Goal: Task Accomplishment & Management: Complete application form

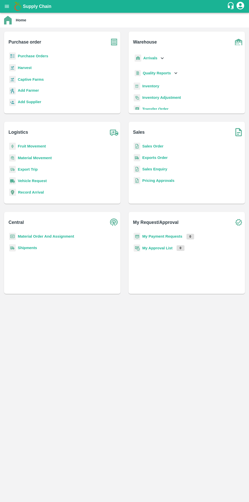
click at [41, 55] on b "Purchase Orders" at bounding box center [33, 56] width 31 height 4
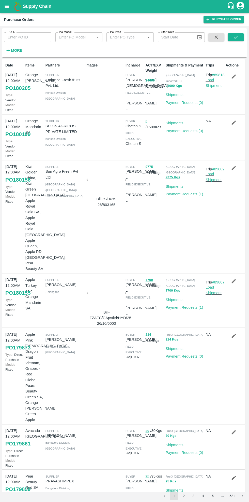
click at [18, 51] on strong "More" at bounding box center [16, 50] width 11 height 4
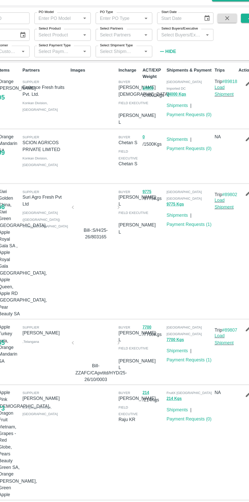
scroll to position [3, 0]
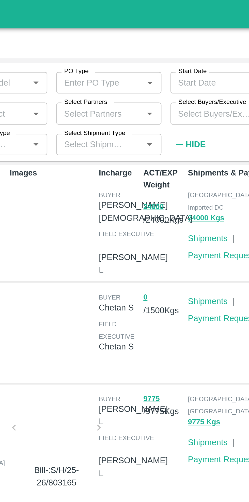
click at [129, 50] on input "Select Partners" at bounding box center [126, 51] width 36 height 7
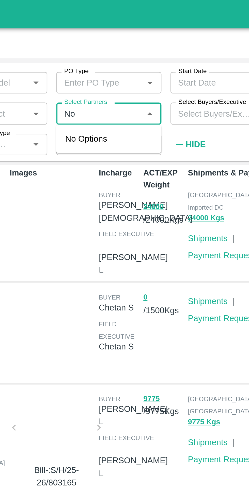
type input "N"
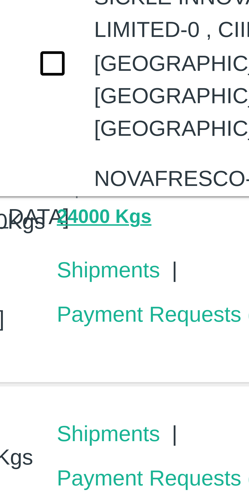
scroll to position [0, 0]
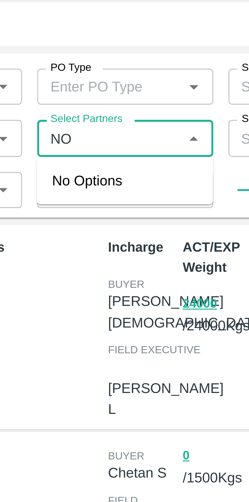
type input "N"
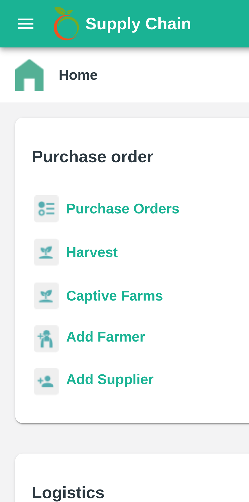
click at [32, 57] on b "Purchase Orders" at bounding box center [33, 56] width 31 height 4
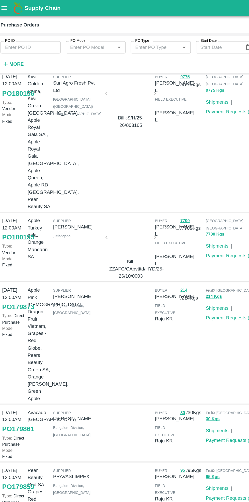
scroll to position [130, 0]
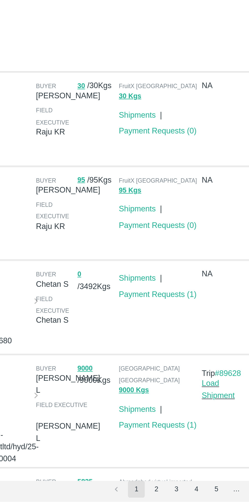
click at [185, 496] on button "2" at bounding box center [184, 495] width 8 height 8
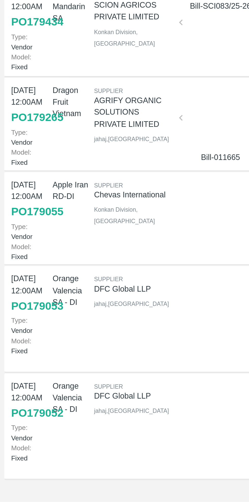
scroll to position [67, 0]
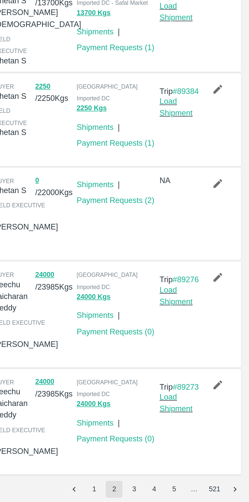
click at [194, 494] on button "3" at bounding box center [194, 495] width 8 height 8
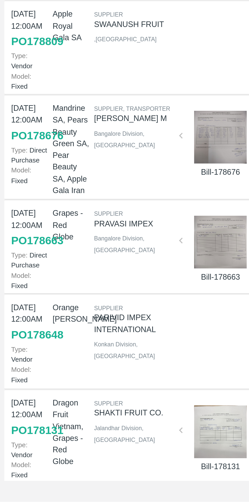
scroll to position [57, 0]
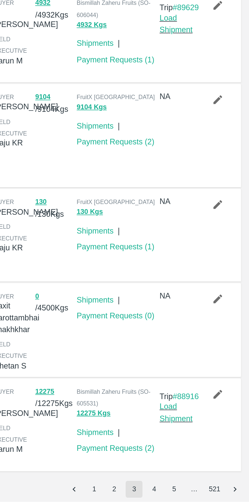
click at [214, 496] on button "5" at bounding box center [213, 495] width 8 height 8
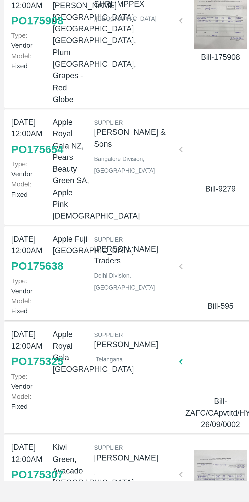
scroll to position [58, 0]
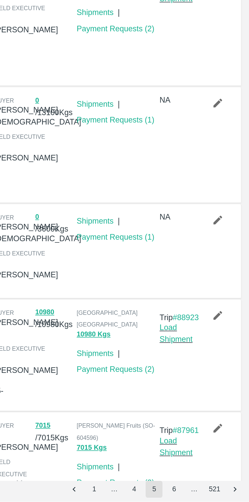
click at [213, 495] on button "6" at bounding box center [213, 495] width 8 height 8
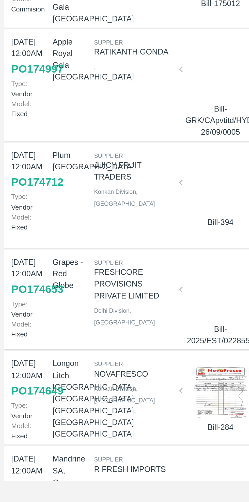
scroll to position [0, 0]
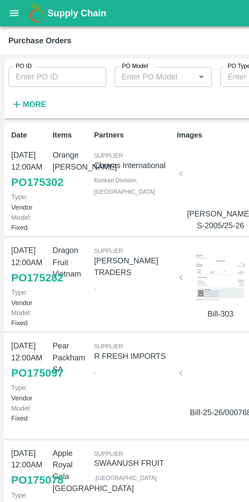
click at [12, 50] on strong "More" at bounding box center [16, 50] width 11 height 4
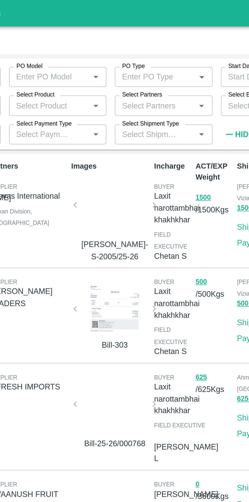
click at [130, 50] on input "Select Partners" at bounding box center [126, 51] width 36 height 7
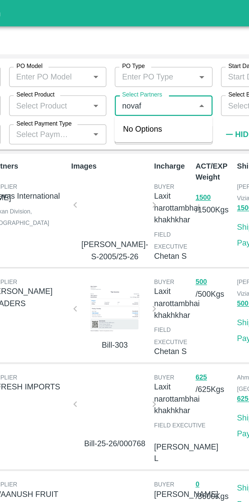
type input "novafr"
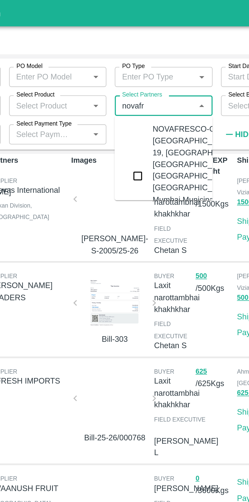
scroll to position [2, 0]
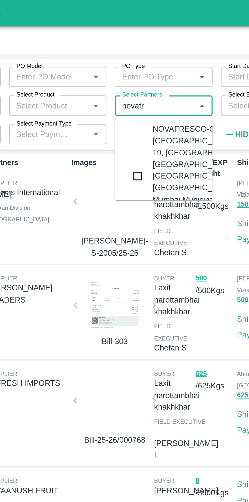
click at [121, 90] on input "checkbox" at bounding box center [118, 85] width 10 height 10
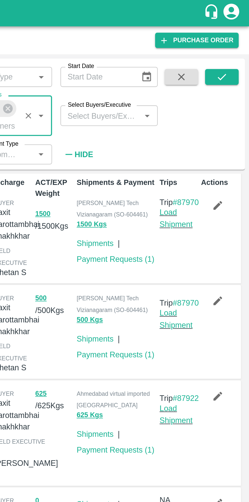
click at [236, 38] on icon "submit" at bounding box center [236, 37] width 4 height 3
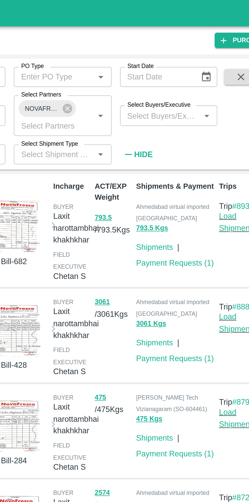
click at [182, 125] on link "Payment Requests ( 1 )" at bounding box center [185, 127] width 38 height 4
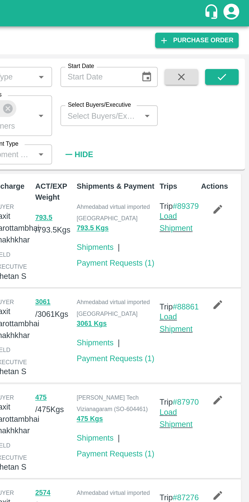
click at [185, 171] on link "Payment Requests ( 1 )" at bounding box center [185, 173] width 38 height 4
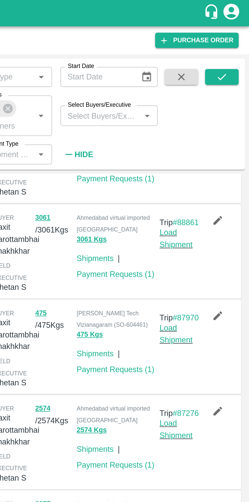
scroll to position [41, 0]
click at [185, 179] on link "Payment Requests ( 1 )" at bounding box center [185, 178] width 38 height 4
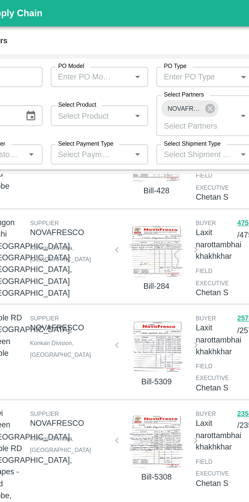
scroll to position [87, 0]
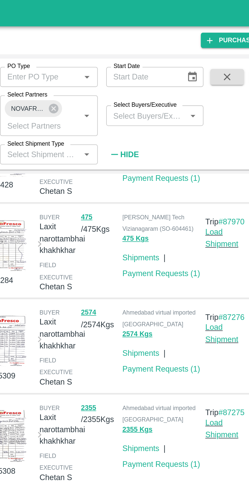
click at [185, 176] on link "Payment Requests ( 1 )" at bounding box center [185, 178] width 38 height 4
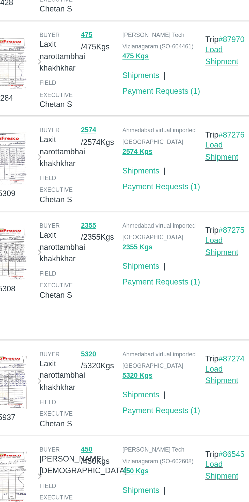
click at [184, 222] on link "Payment Requests ( 1 )" at bounding box center [185, 224] width 38 height 4
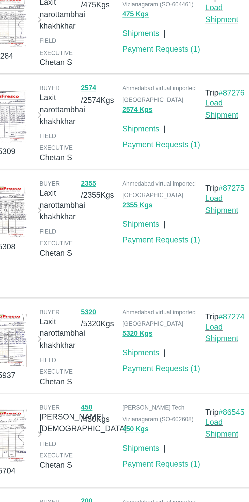
click at [183, 284] on link "Payment Requests ( 1 )" at bounding box center [185, 286] width 38 height 4
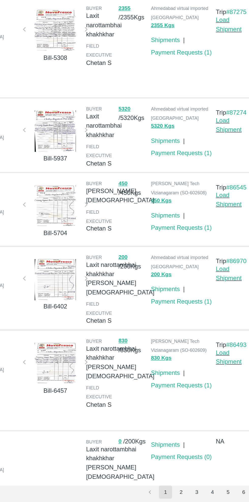
click at [185, 496] on button "2" at bounding box center [184, 495] width 8 height 8
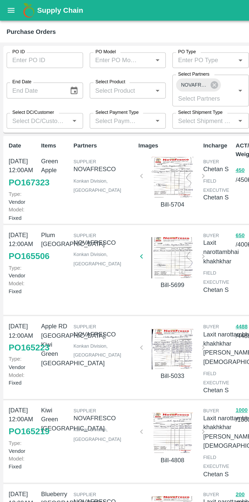
click at [109, 106] on div at bounding box center [107, 109] width 34 height 25
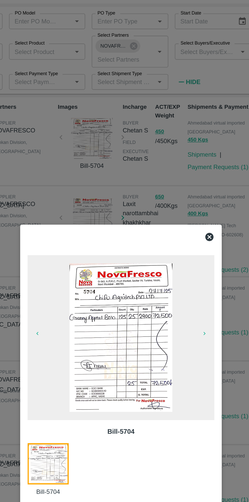
click at [182, 172] on icon at bounding box center [179, 170] width 6 height 6
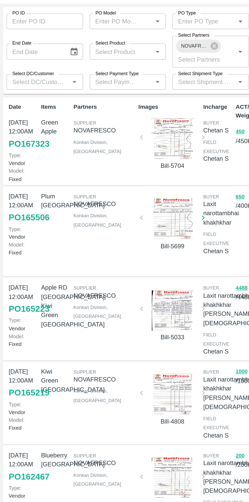
click at [105, 160] on div at bounding box center [107, 158] width 34 height 25
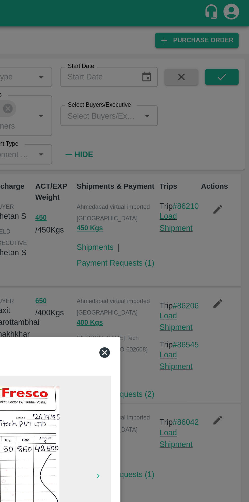
click at [179, 168] on icon at bounding box center [179, 170] width 5 height 5
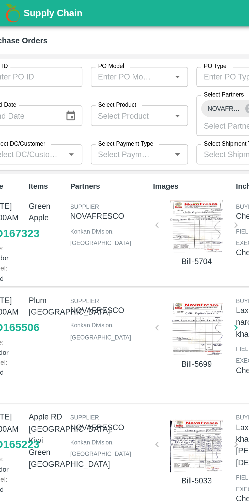
click at [110, 161] on div at bounding box center [107, 158] width 34 height 25
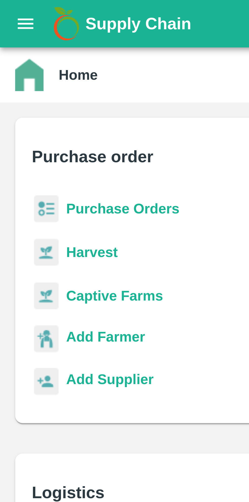
click at [33, 55] on b "Purchase Orders" at bounding box center [33, 56] width 31 height 4
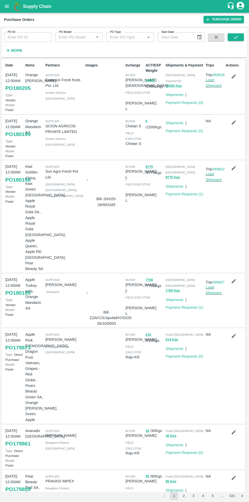
click at [18, 50] on strong "More" at bounding box center [16, 50] width 11 height 4
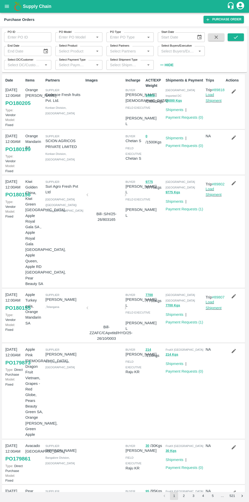
click at [127, 49] on input "Select Partners" at bounding box center [126, 51] width 36 height 7
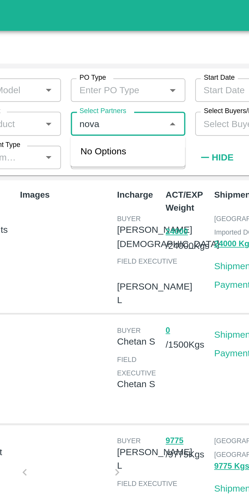
type input "novaf"
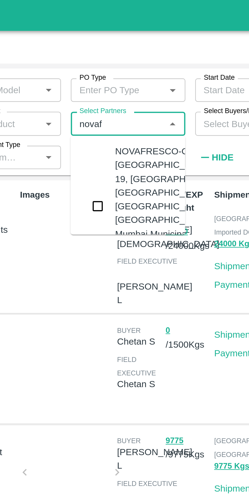
click at [119, 90] on input "checkbox" at bounding box center [118, 85] width 10 height 10
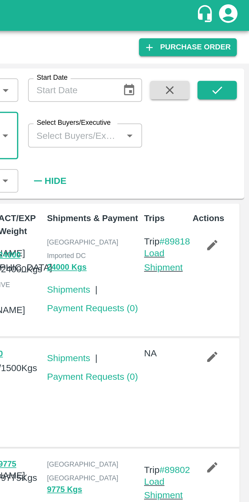
click at [235, 37] on icon "submit" at bounding box center [236, 37] width 6 height 6
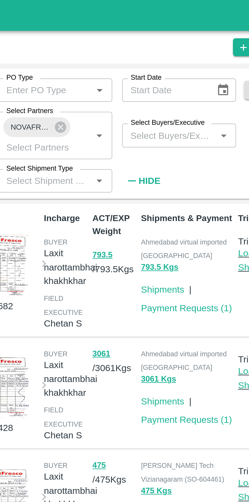
click at [181, 125] on link "Payment Requests ( 1 )" at bounding box center [185, 127] width 38 height 4
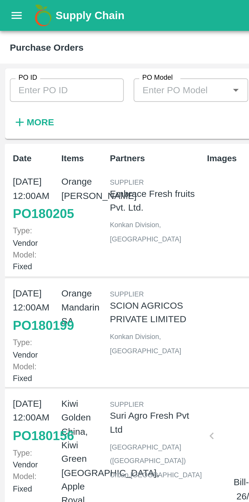
click at [16, 49] on strong "More" at bounding box center [16, 50] width 11 height 4
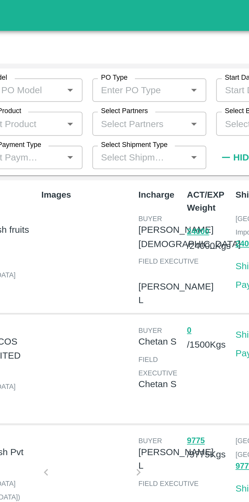
click at [137, 52] on input "Select Partners" at bounding box center [126, 51] width 36 height 7
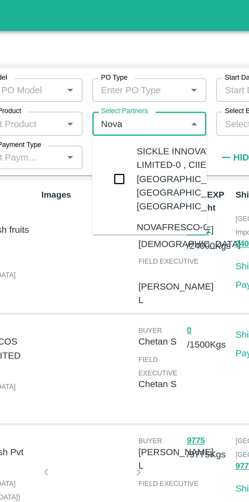
type input "Novaf"
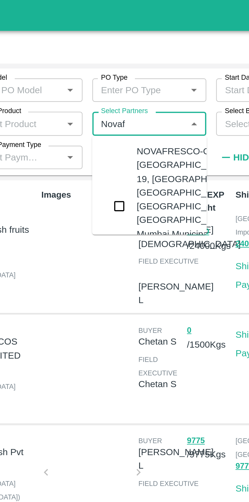
click at [119, 90] on input "checkbox" at bounding box center [118, 85] width 10 height 10
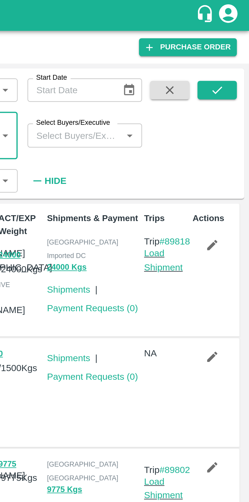
click at [233, 36] on icon "submit" at bounding box center [236, 37] width 6 height 6
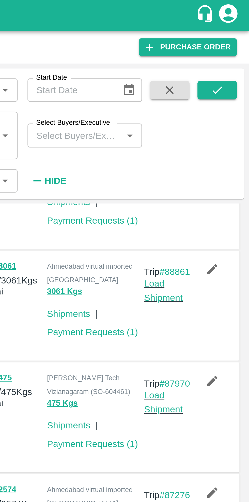
scroll to position [36, 0]
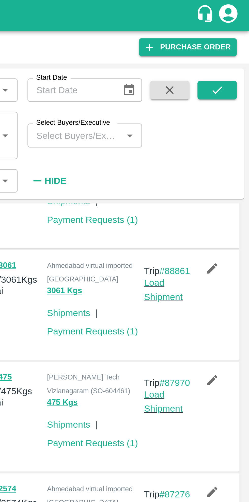
click at [186, 135] on link "Payment Requests ( 1 )" at bounding box center [185, 137] width 38 height 4
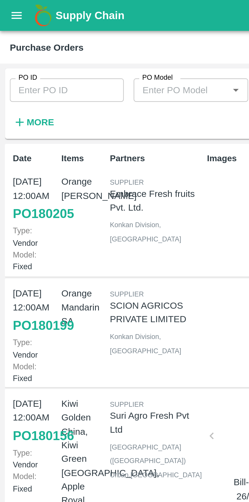
click at [13, 49] on strong "More" at bounding box center [16, 50] width 11 height 4
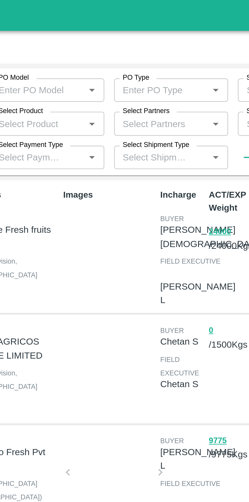
click at [129, 50] on input "Select Partners" at bounding box center [126, 51] width 36 height 7
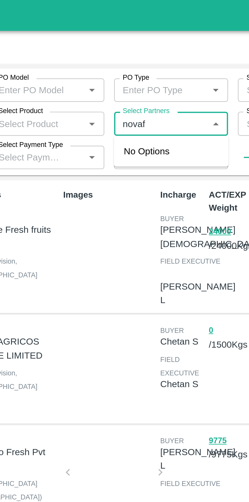
type input "novafr"
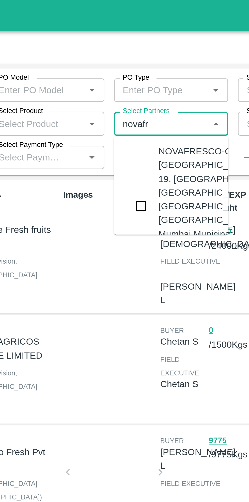
click at [119, 90] on input "checkbox" at bounding box center [118, 85] width 10 height 10
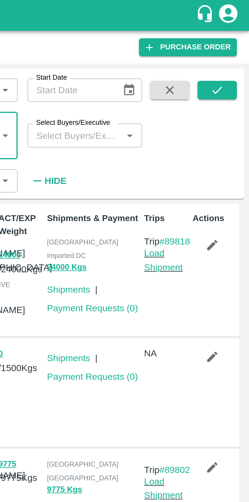
click at [234, 38] on icon "submit" at bounding box center [236, 37] width 6 height 6
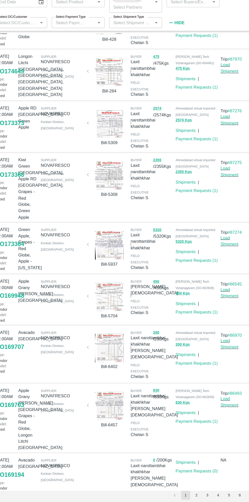
click at [185, 496] on button "2" at bounding box center [184, 495] width 8 height 8
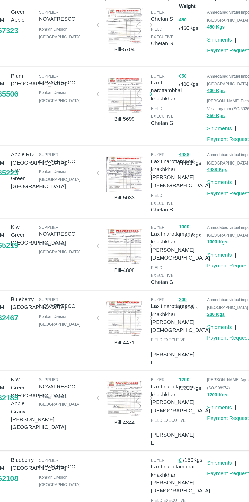
scroll to position [1, 0]
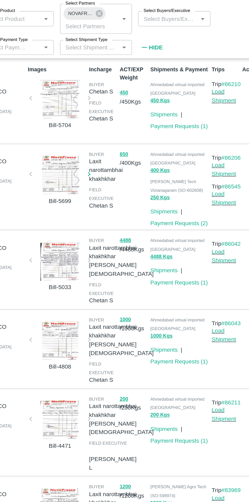
click at [190, 187] on link "Payment Requests ( 2 )" at bounding box center [185, 189] width 38 height 4
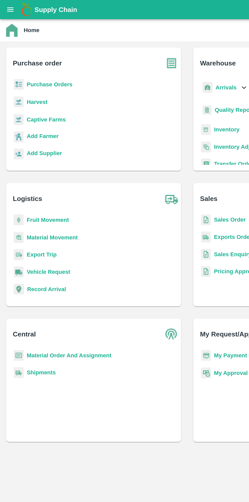
click at [33, 55] on b "Purchase Orders" at bounding box center [33, 56] width 31 height 4
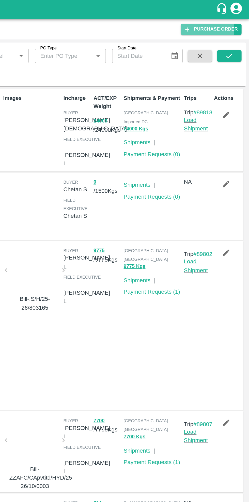
click at [227, 19] on link "Purchase Order" at bounding box center [224, 19] width 40 height 7
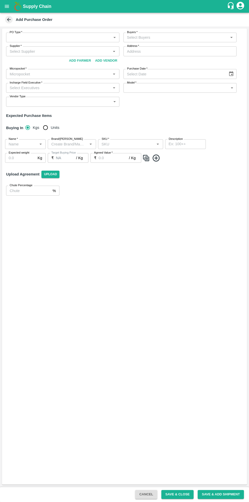
click at [46, 35] on body "Supply Chain Add Purchase Order PO Type   * ​ PO Type Buyers   * Buyers   * Sup…" at bounding box center [124, 251] width 249 height 502
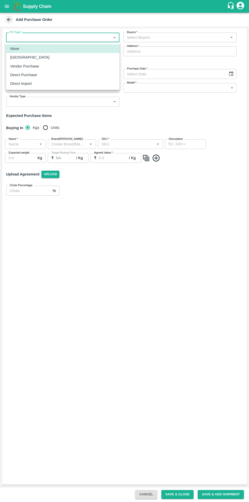
click at [38, 66] on div "Vendor Purchase" at bounding box center [26, 66] width 32 height 6
type input "2"
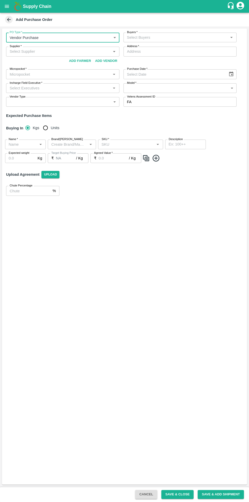
click at [168, 36] on input "Buyers   *" at bounding box center [176, 37] width 102 height 7
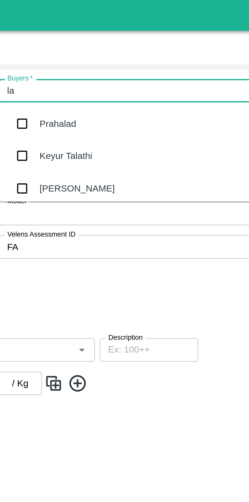
type input "lax"
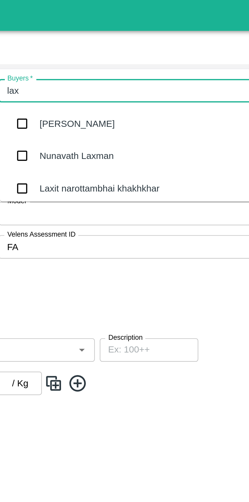
click at [174, 78] on div "Laxit narottambhai khakhkhar" at bounding box center [165, 78] width 50 height 6
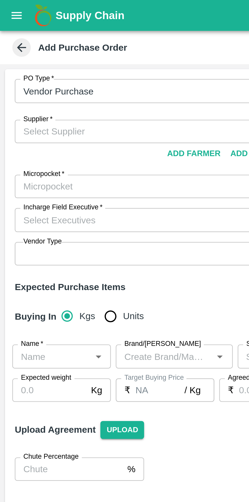
click at [36, 55] on input "Supplier   *" at bounding box center [59, 54] width 102 height 7
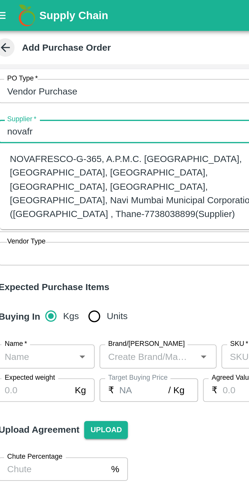
click at [45, 69] on div "NOVAFRESCO-G-365, A.P.M.C. FRUIT MARKET, SECTOR 19, TURBHE, VASHI, NAVI MUMBAI.…" at bounding box center [63, 77] width 105 height 28
type input "NOVAFRESCO-G-365, A.P.M.C. FRUIT MARKET, SECTOR 19, TURBHE, VASHI, NAVI MUMBAI.…"
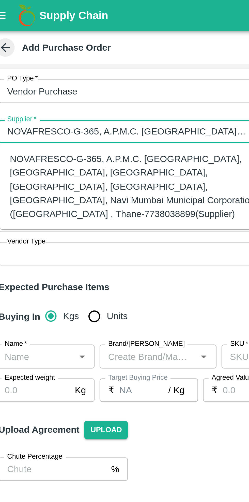
type input "G-365, A.P.M.C. [GEOGRAPHIC_DATA], SECTOR 19, [GEOGRAPHIC_DATA], [GEOGRAPHIC_DA…"
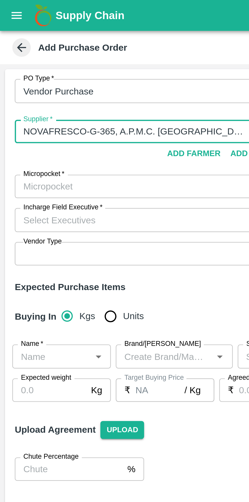
type input "NOVAFRESCO-G-365, A.P.M.C. FRUIT MARKET, SECTOR 19, TURBHE, VASHI, NAVI MUMBAI.…"
click at [35, 76] on input "Micropocket   *" at bounding box center [59, 77] width 102 height 7
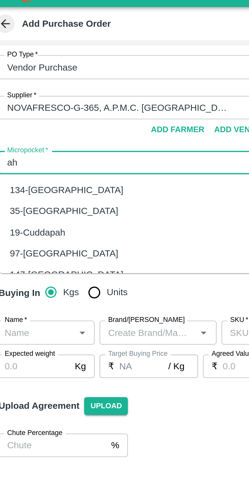
click at [31, 90] on div "134-Ahmedabad" at bounding box center [34, 88] width 47 height 6
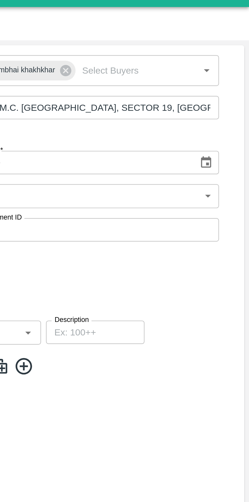
type input "134-Ahmedabad"
click at [232, 78] on icon "Choose date" at bounding box center [232, 76] width 4 height 5
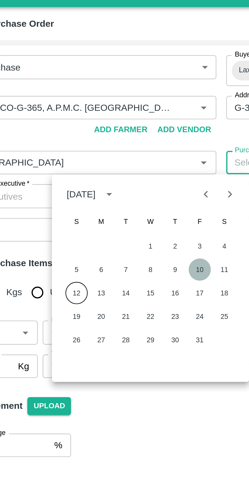
click at [115, 122] on button "10" at bounding box center [112, 120] width 9 height 9
type input "10/10/2025"
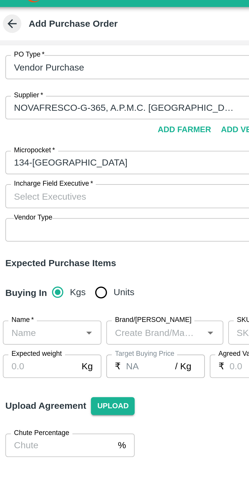
click at [32, 90] on input "Incharge Field Executive   *" at bounding box center [59, 90] width 102 height 7
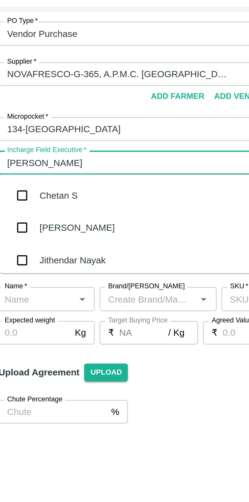
type input "cheta"
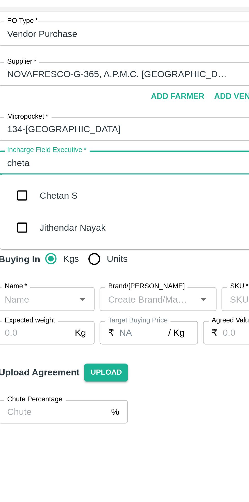
click at [19, 105] on input "checkbox" at bounding box center [16, 104] width 10 height 10
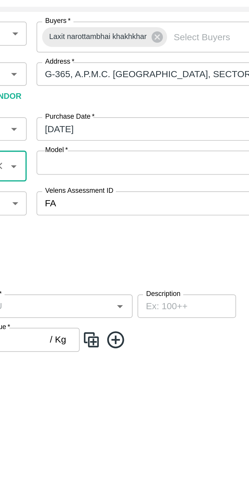
click at [167, 90] on body "Supply Chain Add Purchase Order PO Type   * Vendor Purchase 2 PO Type Buyers   …" at bounding box center [124, 251] width 249 height 502
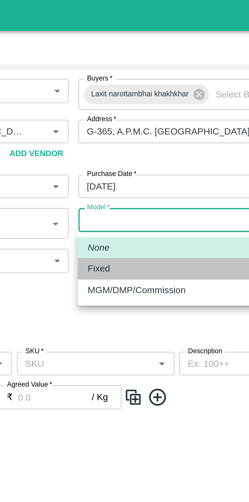
click at [134, 111] on p "Fixed" at bounding box center [132, 111] width 9 height 6
type input "Fixed"
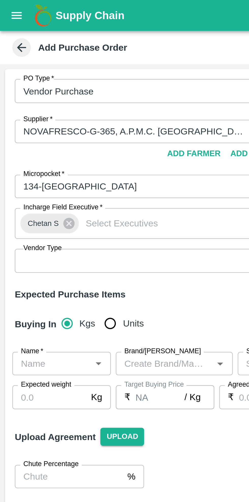
click at [42, 133] on input "Units" at bounding box center [45, 133] width 10 height 10
radio input "true"
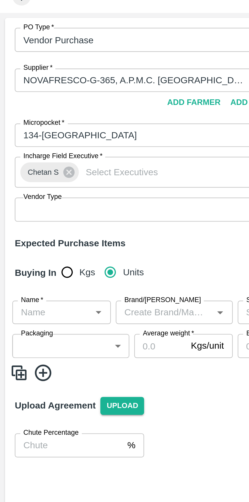
click at [26, 150] on input "Name   *" at bounding box center [21, 150] width 29 height 7
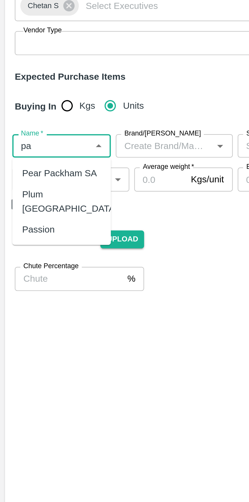
click at [30, 161] on div "Pear Packham SA" at bounding box center [24, 161] width 31 height 6
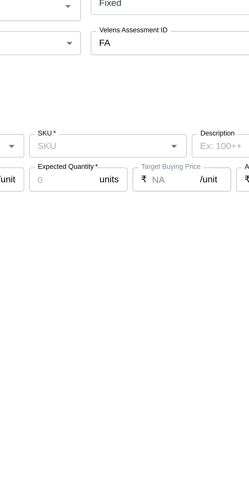
type input "Pear Packham SA"
click at [139, 150] on input "SKU   *" at bounding box center [127, 150] width 54 height 7
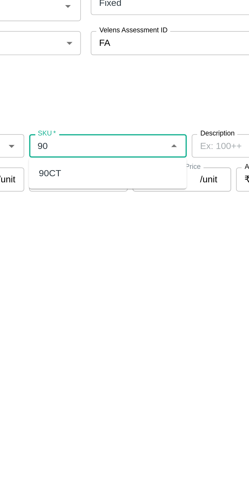
click at [107, 162] on div "90CT" at bounding box center [106, 161] width 9 height 6
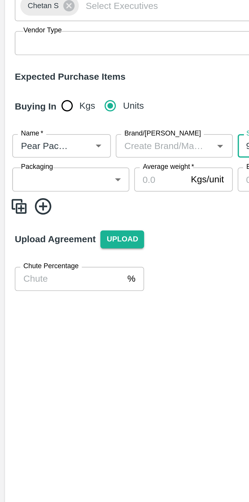
type input "90CT"
click at [33, 165] on body "Supply Chain Add Purchase Order PO Type   * Vendor Purchase 2 PO Type Buyers   …" at bounding box center [124, 251] width 249 height 502
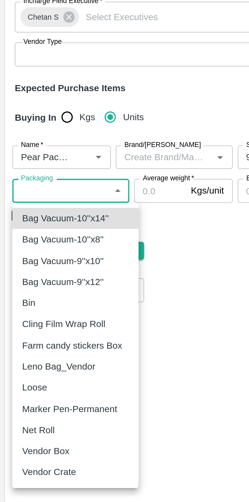
click at [27, 271] on div "Vendor Box" at bounding box center [20, 271] width 22 height 6
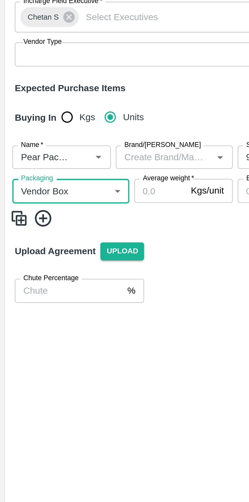
type input "276"
click at [67, 163] on input "Average weight   *" at bounding box center [65, 164] width 21 height 10
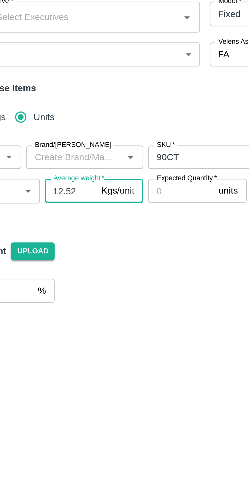
type input "12.5"
click at [111, 165] on input "Expected Quantity   *" at bounding box center [111, 164] width 27 height 10
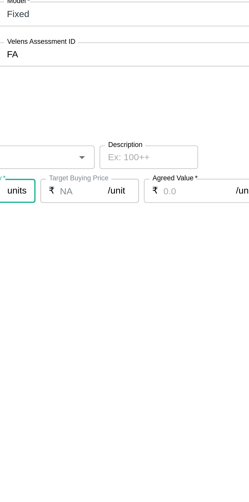
type input "20"
click at [200, 164] on input "Agreed Value   *" at bounding box center [207, 164] width 30 height 10
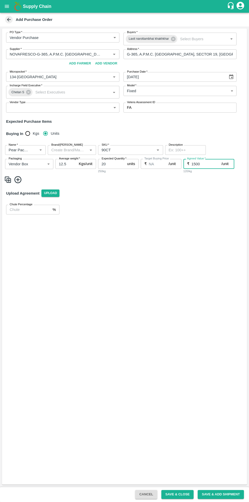
type input "1500"
click at [187, 494] on button "Save & Close" at bounding box center [178, 494] width 33 height 9
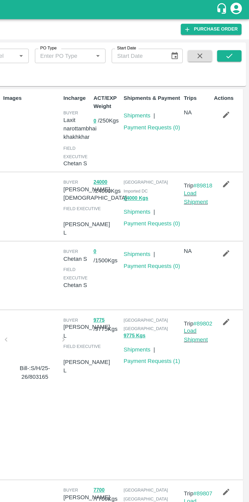
click at [236, 37] on icon "submit" at bounding box center [236, 37] width 6 height 6
click at [173, 78] on link "Shipments" at bounding box center [175, 77] width 18 height 4
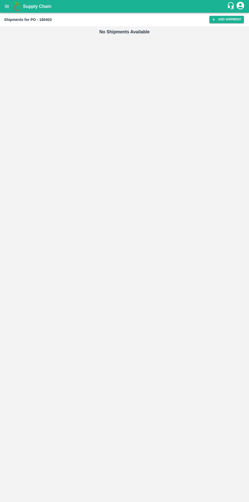
click at [228, 21] on link "Add Shipment" at bounding box center [227, 19] width 35 height 7
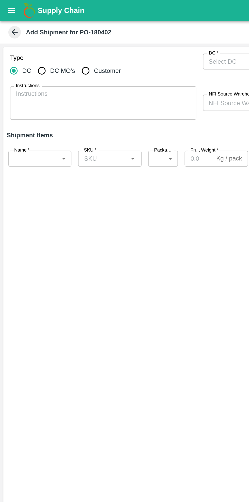
click at [38, 92] on body "Supply Chain Add Shipment for PO-180402 Type DC DC MO's Customer DC   * DC   * …" at bounding box center [124, 251] width 249 height 502
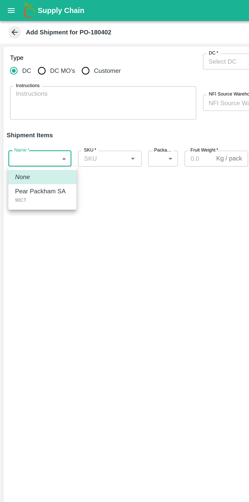
click at [31, 117] on p "Pear Packham SA" at bounding box center [24, 117] width 31 height 6
type input "2108664"
type input "276"
type input "12.5"
type input "20"
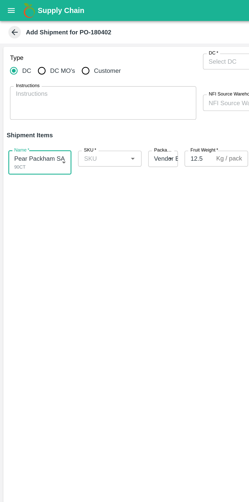
click at [62, 95] on input "SKU   *" at bounding box center [62, 96] width 27 height 7
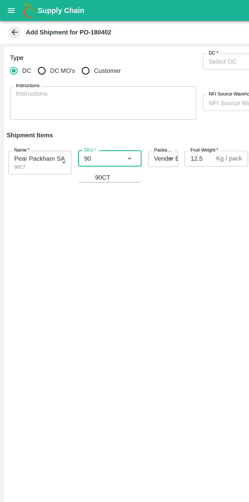
click at [59, 106] on div "90CT" at bounding box center [62, 108] width 9 height 6
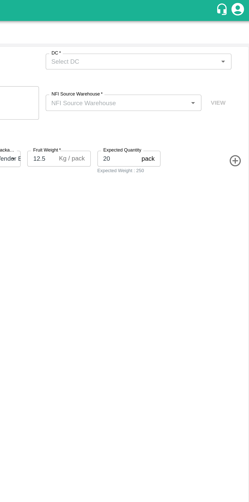
type input "90CT"
click at [222, 37] on input "DC   *" at bounding box center [176, 37] width 102 height 7
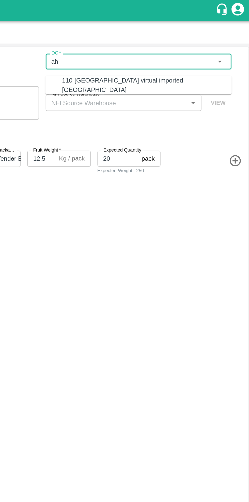
click at [158, 47] on div "110-[GEOGRAPHIC_DATA] virtual imported [GEOGRAPHIC_DATA]" at bounding box center [185, 51] width 103 height 11
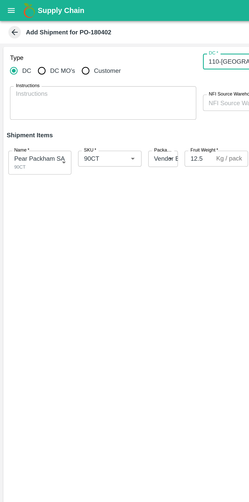
type input "110-[GEOGRAPHIC_DATA] virtual imported [GEOGRAPHIC_DATA]"
click at [36, 59] on textarea "Instructions" at bounding box center [63, 62] width 106 height 16
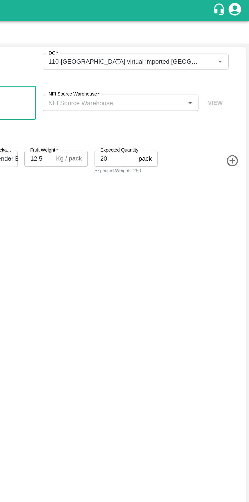
click at [191, 65] on input "NFI Source Warehouse   *" at bounding box center [167, 62] width 84 height 7
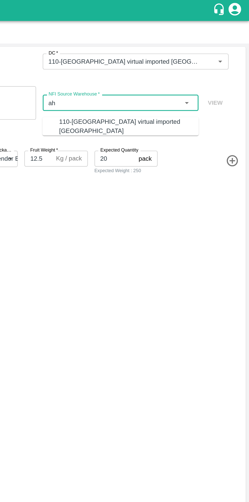
click at [158, 71] on div "110-[GEOGRAPHIC_DATA] virtual imported [GEOGRAPHIC_DATA]" at bounding box center [176, 76] width 85 height 11
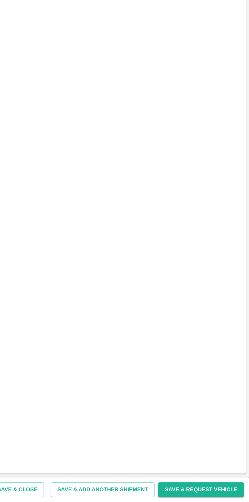
type input "110-[GEOGRAPHIC_DATA] virtual imported [GEOGRAPHIC_DATA]"
click at [124, 493] on button "Save & Close" at bounding box center [108, 494] width 33 height 9
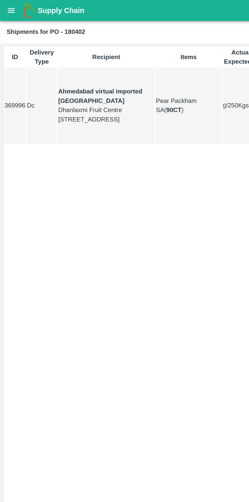
click at [10, 8] on button "open drawer" at bounding box center [7, 7] width 12 height 12
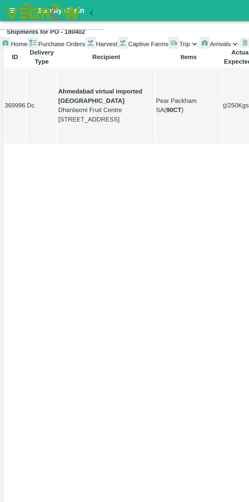
click at [109, 29] on span "Trip" at bounding box center [112, 27] width 6 height 4
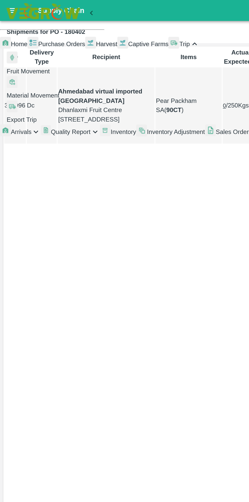
click at [30, 45] on span "Fruit Movement" at bounding box center [17, 43] width 26 height 4
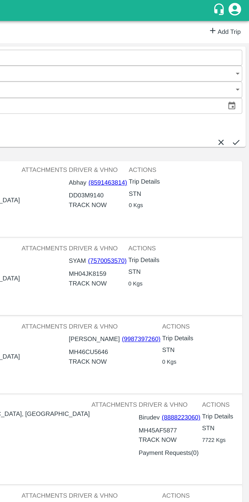
click at [236, 19] on link "Add Trip" at bounding box center [234, 19] width 20 height 7
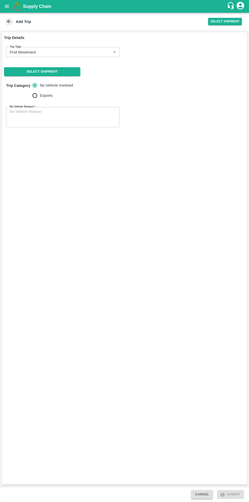
click at [54, 70] on button "Select Shipment" at bounding box center [42, 71] width 76 height 9
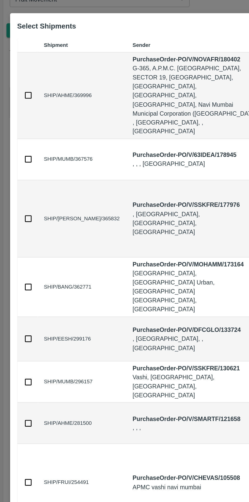
click at [20, 115] on input "checkbox" at bounding box center [18, 113] width 6 height 6
checkbox input "true"
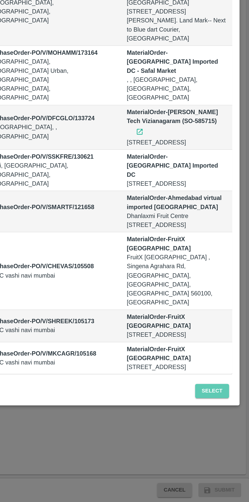
click at [229, 427] on button "Select" at bounding box center [225, 431] width 21 height 9
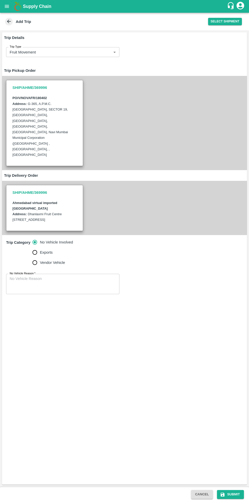
click at [39, 276] on textarea "No Vehicle Reason   *" at bounding box center [63, 284] width 106 height 16
type textarea "NA"
click at [234, 495] on button "Submit" at bounding box center [230, 494] width 27 height 9
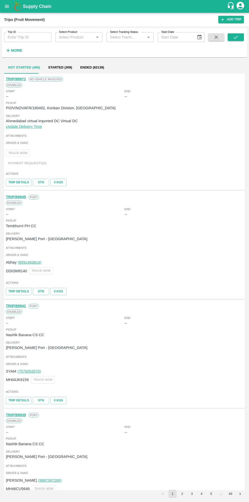
click at [7, 9] on button "open drawer" at bounding box center [7, 7] width 12 height 12
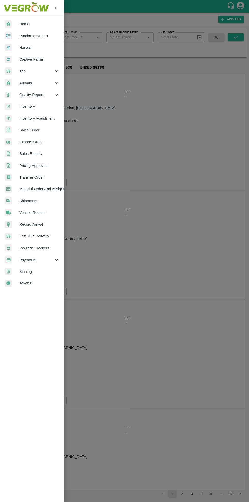
click at [40, 35] on span "Purchase Orders" at bounding box center [39, 36] width 40 height 6
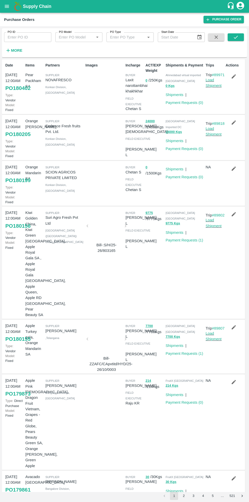
click at [213, 85] on link "Load Shipment" at bounding box center [214, 83] width 16 height 10
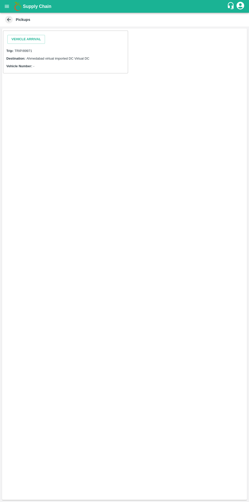
click at [64, 59] on span "Ahmedabad virtual imported DC Virtual DC" at bounding box center [57, 59] width 63 height 4
click at [33, 36] on button "Vehicle Arrival" at bounding box center [26, 39] width 38 height 9
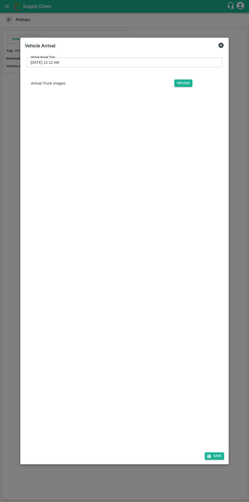
click at [224, 49] on div "Vehicle Arrival" at bounding box center [125, 45] width 204 height 11
click at [219, 44] on div "Vehicle Arrival" at bounding box center [125, 45] width 204 height 11
click at [222, 39] on div "Vehicle Arrival Vehicle Arrival Time [DATE] 12:12 AM Vehicle Arrival Time Arriv…" at bounding box center [124, 251] width 209 height 426
click at [221, 44] on icon at bounding box center [221, 45] width 5 height 5
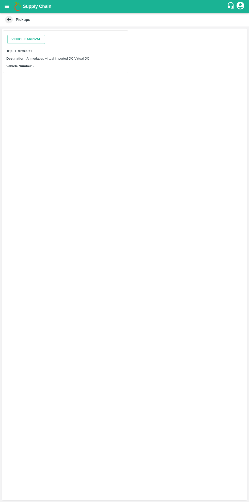
click at [10, 21] on icon at bounding box center [9, 20] width 6 height 6
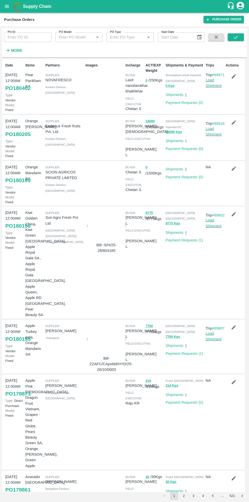
click at [213, 84] on link "Load Shipment" at bounding box center [214, 83] width 16 height 10
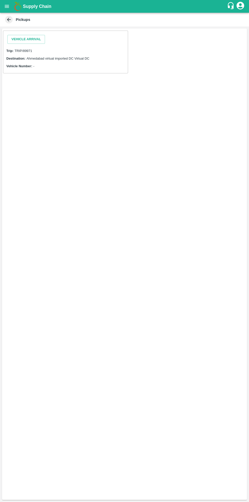
click at [26, 39] on button "Vehicle Arrival" at bounding box center [26, 39] width 38 height 9
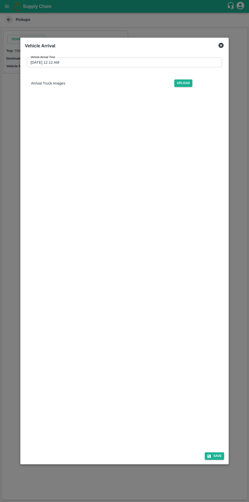
click at [128, 61] on input "[DATE] 12:12 AM" at bounding box center [123, 63] width 192 height 10
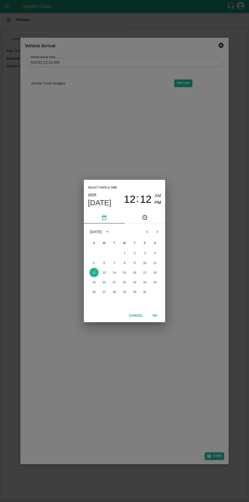
click at [155, 315] on button "OK" at bounding box center [155, 315] width 16 height 9
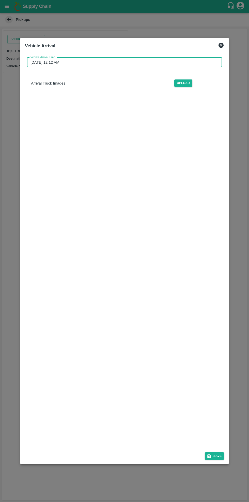
click at [215, 456] on button "Save" at bounding box center [214, 455] width 19 height 7
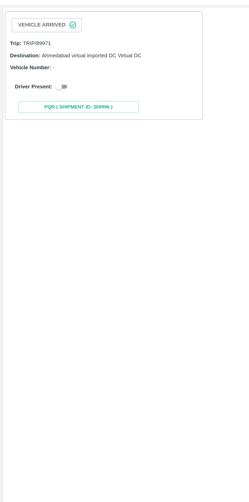
click at [39, 79] on input "checkbox" at bounding box center [37, 78] width 18 height 6
checkbox input "true"
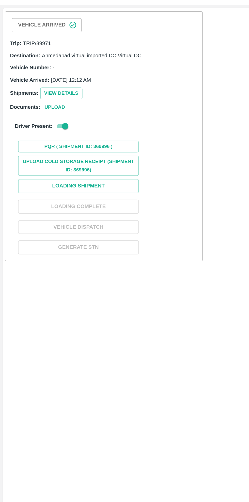
click at [61, 140] on button "Loading Shipment" at bounding box center [49, 140] width 76 height 9
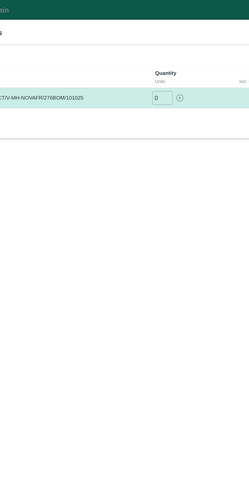
click at [151, 61] on input "0" at bounding box center [148, 62] width 13 height 8
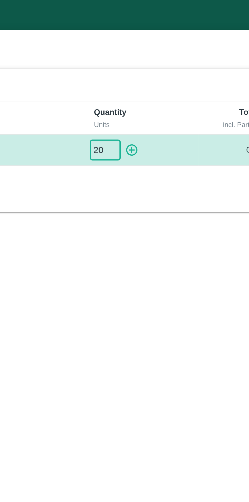
click at [160, 61] on icon "button" at bounding box center [160, 62] width 6 height 6
type input "0"
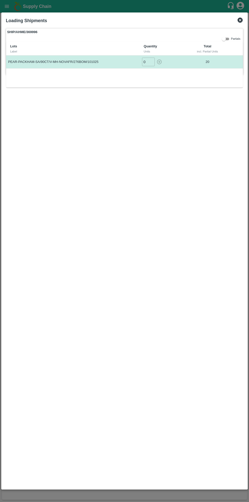
click at [238, 22] on icon at bounding box center [240, 20] width 6 height 6
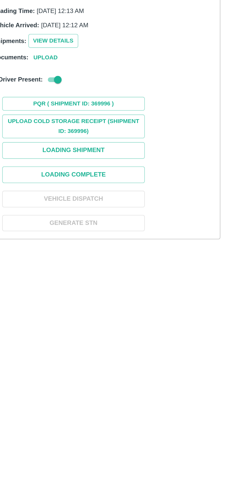
click at [64, 150] on button "Loading Shipment" at bounding box center [49, 148] width 76 height 9
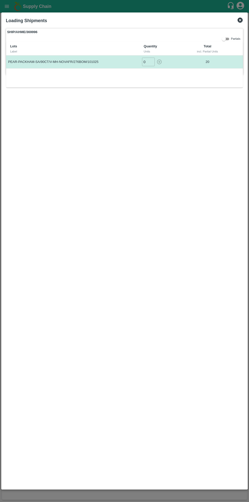
click at [238, 22] on icon at bounding box center [240, 20] width 6 height 6
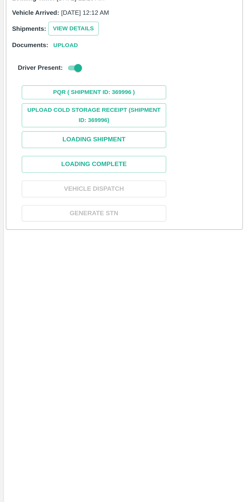
click at [58, 162] on button "Loading Complete" at bounding box center [49, 161] width 76 height 9
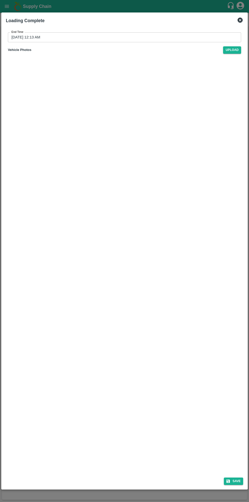
click at [40, 39] on input "12/10/2025 12:13 AM" at bounding box center [123, 37] width 230 height 10
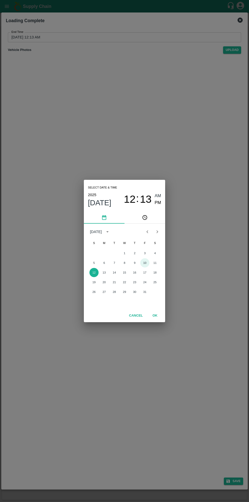
click at [146, 262] on button "10" at bounding box center [144, 262] width 9 height 9
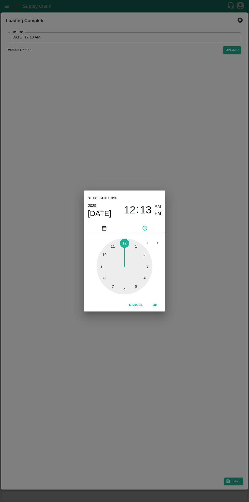
click at [163, 306] on button "OK" at bounding box center [155, 304] width 16 height 9
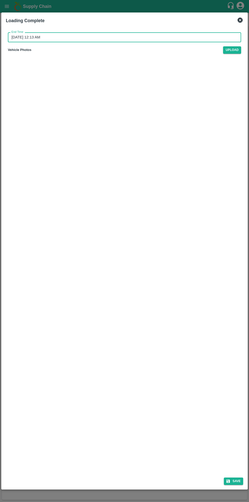
click at [234, 482] on button "Save" at bounding box center [233, 480] width 19 height 7
type input "12/10/2025 12:14 AM"
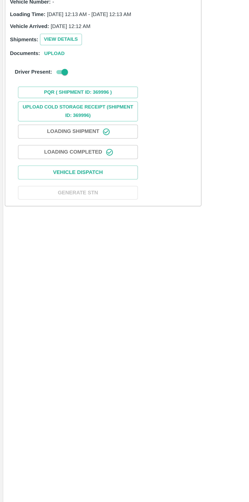
click at [58, 173] on button "Vehicle Dispatch" at bounding box center [49, 174] width 76 height 9
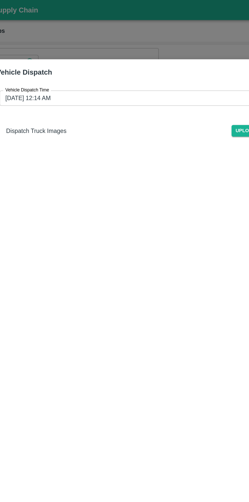
click at [73, 59] on input "12/10/2025 12:14 AM" at bounding box center [123, 63] width 192 height 10
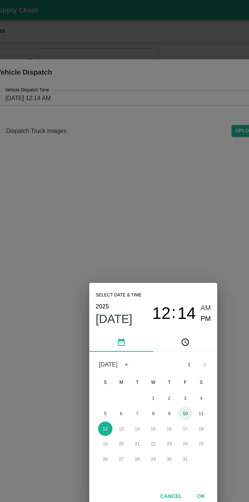
click at [145, 263] on button "10" at bounding box center [144, 262] width 9 height 9
type input "10/10/2025 12:14 AM"
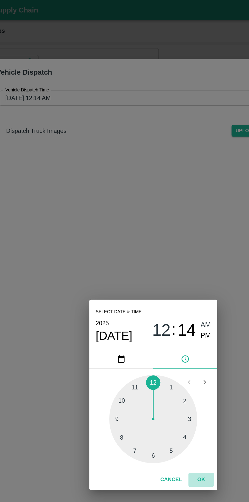
click at [161, 305] on button "OK" at bounding box center [155, 304] width 16 height 9
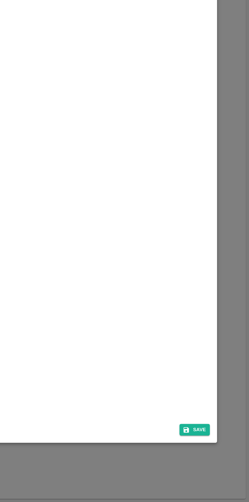
click at [217, 457] on button "Save" at bounding box center [214, 455] width 19 height 7
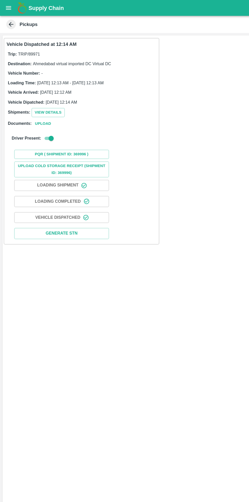
click at [12, 5] on button "open drawer" at bounding box center [7, 7] width 12 height 12
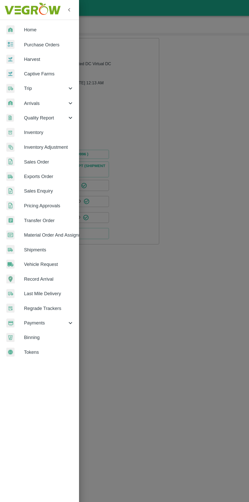
click at [40, 35] on span "Purchase Orders" at bounding box center [39, 36] width 40 height 6
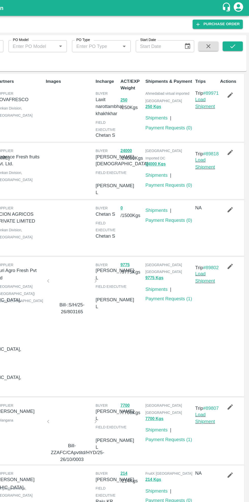
click at [187, 101] on link "Payment Requests ( 0 )" at bounding box center [185, 103] width 38 height 4
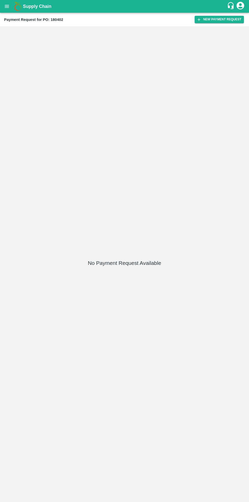
click at [217, 22] on button "New Payment Request" at bounding box center [219, 19] width 49 height 7
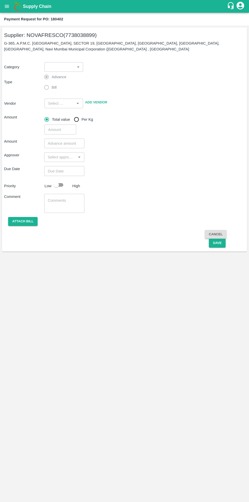
click at [64, 62] on body "Supply Chain Payment Request for PO: 180402 Supplier: NOVAFRESCO (7738038899) G…" at bounding box center [124, 251] width 249 height 502
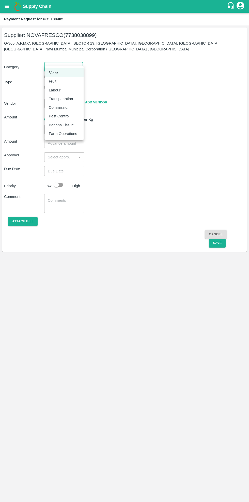
click at [66, 81] on div "Fruit" at bounding box center [64, 81] width 31 height 6
type input "1"
type input "NOVAFRESCO - 7738038899(Supplier)"
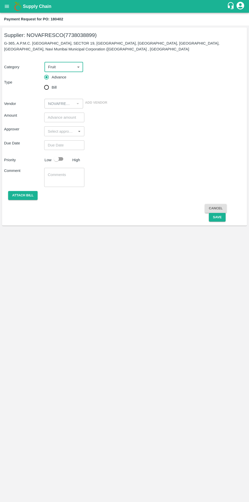
click at [49, 82] on input "Bill" at bounding box center [46, 87] width 10 height 10
radio input "true"
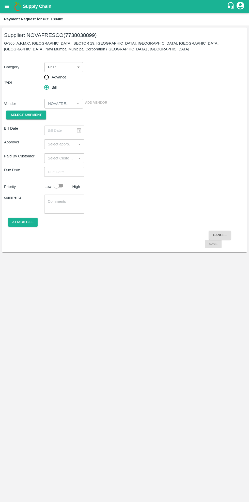
click at [33, 112] on span "Select Shipment" at bounding box center [26, 115] width 31 height 6
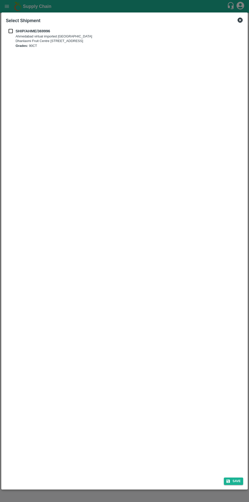
click at [19, 31] on b "SHIP/AHME/369996" at bounding box center [33, 31] width 35 height 4
checkbox input "true"
click at [230, 479] on icon "submit" at bounding box center [229, 481] width 4 height 4
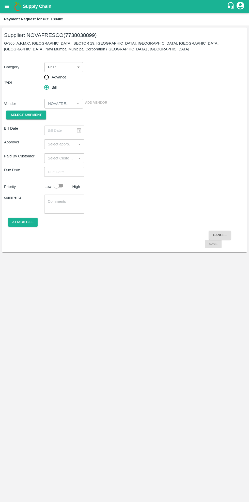
type input "10/10/2025"
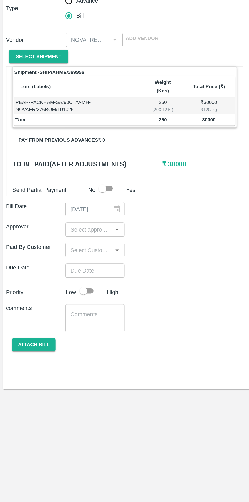
click at [69, 229] on input "input" at bounding box center [60, 232] width 29 height 7
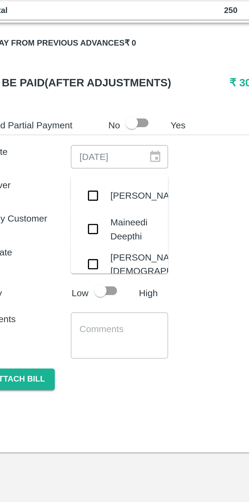
type input "nee"
click at [66, 261] on div "[PERSON_NAME][DEMOGRAPHIC_DATA]" at bounding box center [82, 262] width 42 height 11
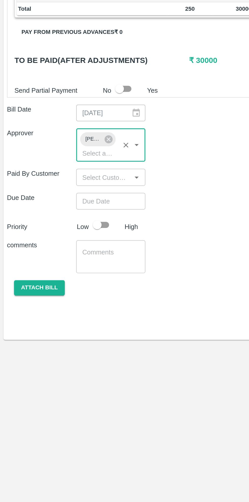
click at [63, 264] on input "Choose date" at bounding box center [62, 269] width 37 height 10
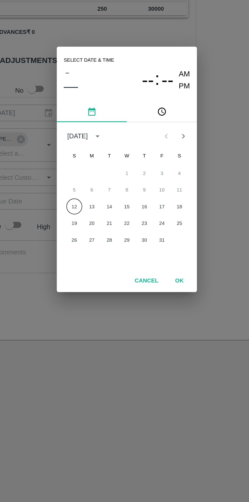
click at [158, 315] on button "OK" at bounding box center [155, 315] width 16 height 9
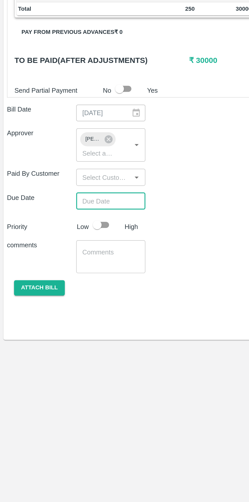
click at [64, 264] on input "Choose date" at bounding box center [62, 269] width 37 height 10
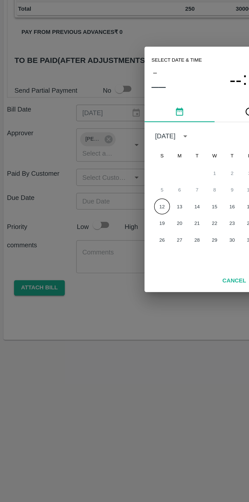
click at [94, 272] on button "12" at bounding box center [94, 272] width 9 height 9
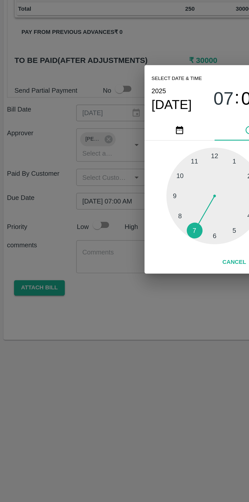
type input "12/10/2025 08:00 AM"
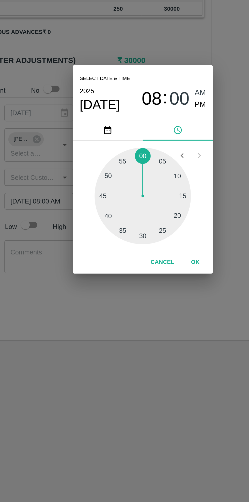
click at [158, 305] on button "OK" at bounding box center [155, 304] width 16 height 9
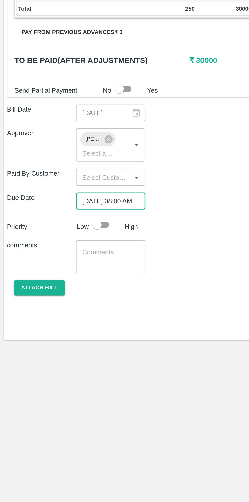
click at [62, 278] on input "checkbox" at bounding box center [56, 283] width 29 height 10
checkbox input "true"
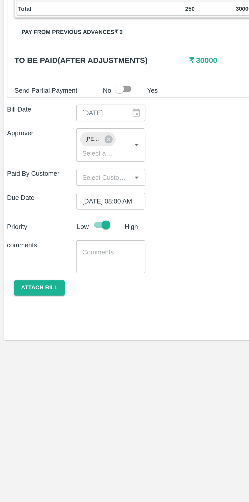
click at [63, 296] on textarea at bounding box center [64, 301] width 33 height 11
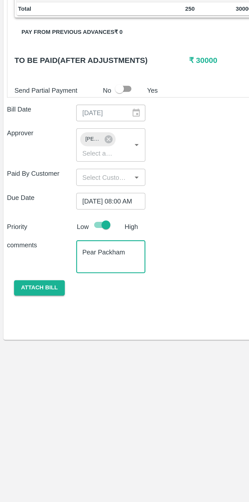
type textarea "Pear Packham"
click at [21, 315] on button "Attach bill" at bounding box center [23, 319] width 30 height 9
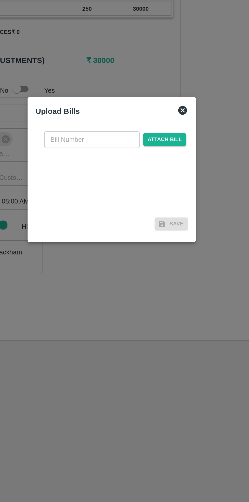
click at [116, 235] on input "text" at bounding box center [113, 234] width 55 height 10
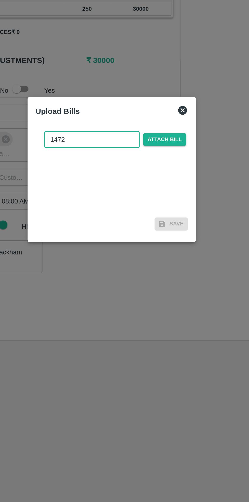
type input "1472"
click at [148, 235] on span "Attach bill" at bounding box center [155, 233] width 25 height 7
click at [0, 0] on input "Attach bill" at bounding box center [0, 0] width 0 height 0
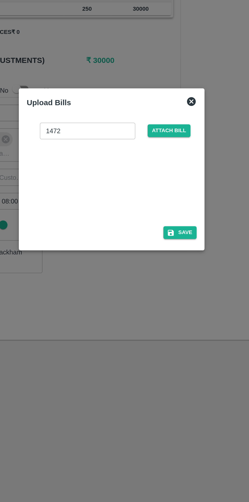
click at [128, 258] on div at bounding box center [124, 257] width 76 height 27
click at [156, 230] on span "Attach bill" at bounding box center [158, 228] width 25 height 7
click at [0, 0] on input "Attach bill" at bounding box center [0, 0] width 0 height 0
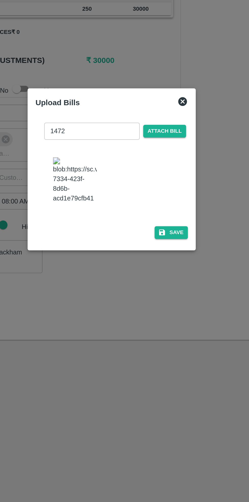
click at [151, 291] on button "Save" at bounding box center [159, 287] width 19 height 7
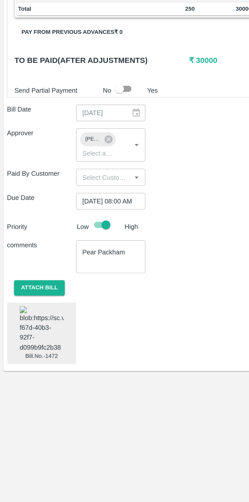
click at [32, 342] on img at bounding box center [23, 343] width 25 height 27
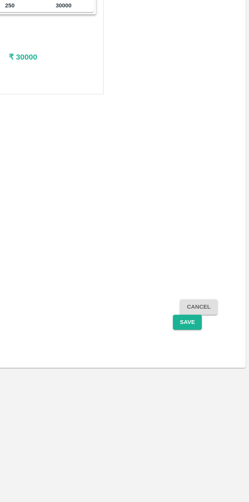
click at [216, 337] on button "Save" at bounding box center [213, 341] width 17 height 9
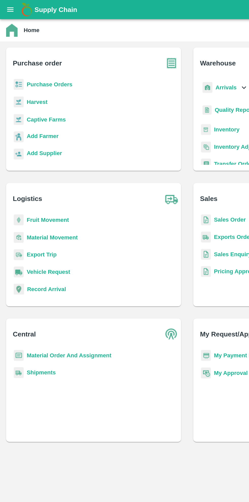
click at [31, 54] on b "Purchase Orders" at bounding box center [33, 56] width 31 height 4
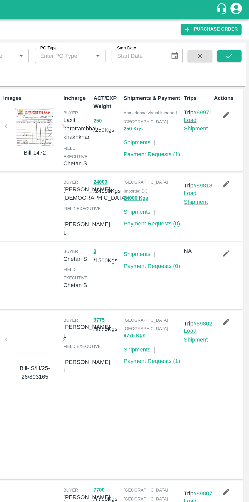
click at [235, 168] on icon "button" at bounding box center [234, 169] width 6 height 6
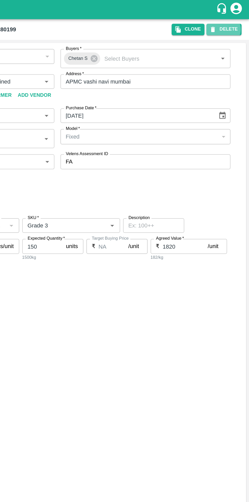
click at [235, 19] on button "DELETE" at bounding box center [232, 19] width 23 height 7
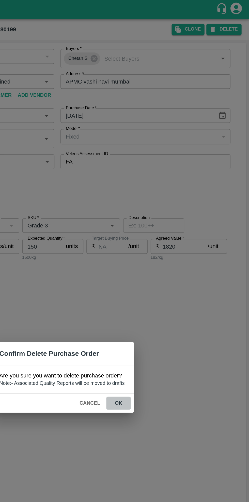
click at [159, 269] on button "ok" at bounding box center [162, 268] width 16 height 9
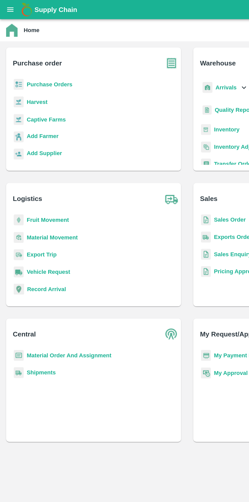
click at [30, 57] on b "Purchase Orders" at bounding box center [33, 56] width 31 height 4
